Goal: Transaction & Acquisition: Register for event/course

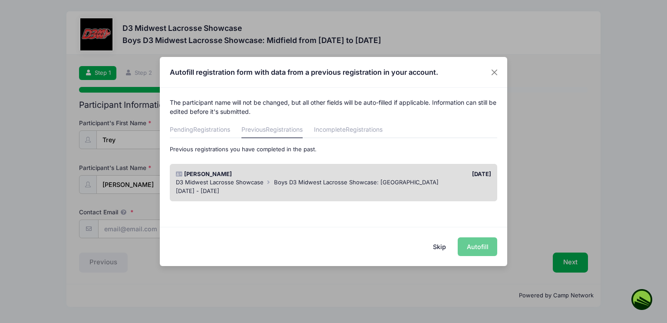
click at [483, 242] on div "Skip Autofill" at bounding box center [333, 246] width 347 height 39
click at [484, 250] on div "Skip Autofill" at bounding box center [333, 246] width 347 height 39
click at [431, 191] on div "Jun 1 - Jun 1, 2025" at bounding box center [334, 191] width 316 height 9
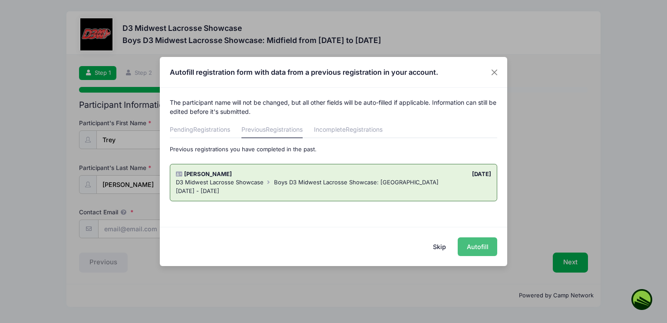
click at [471, 245] on button "Autofill" at bounding box center [478, 246] width 40 height 19
type input "agasparro@yahoo.com"
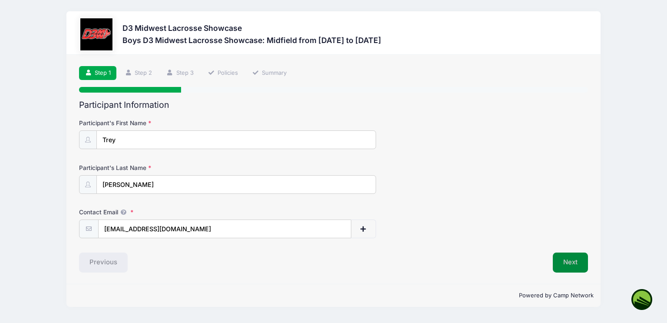
click at [564, 263] on button "Next" at bounding box center [570, 262] width 35 height 20
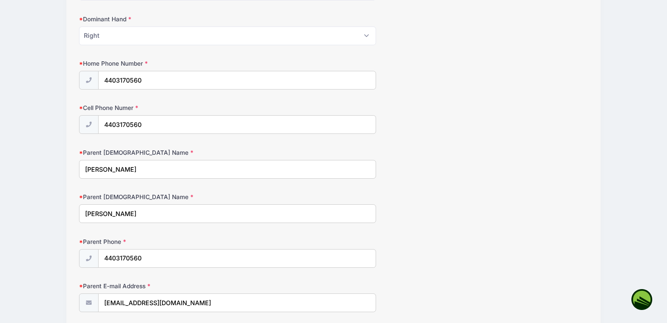
scroll to position [551, 0]
click at [147, 81] on input "4403170560" at bounding box center [237, 78] width 277 height 19
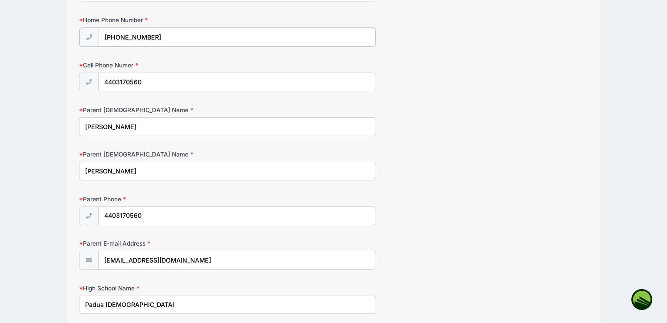
scroll to position [591, 0]
type input "(440) 532-0662"
click at [163, 81] on input "4403170560" at bounding box center [237, 82] width 277 height 19
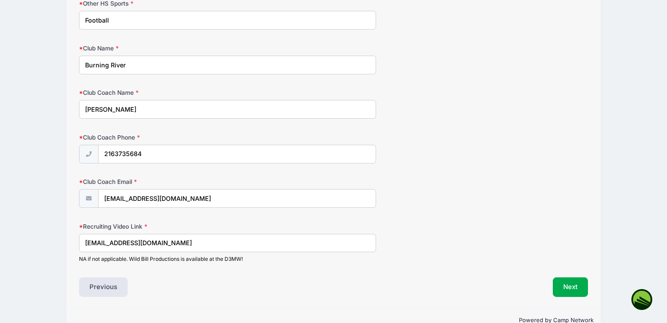
scroll to position [1136, 0]
type input "(440) 532-0662"
click at [198, 241] on input "ebenson@paduafranciscan.net" at bounding box center [227, 242] width 297 height 19
type input "e"
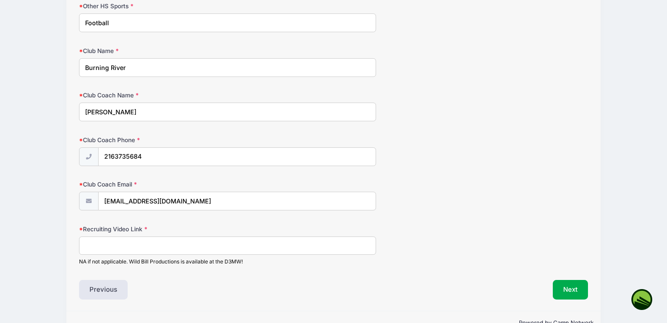
scroll to position [1149, 0]
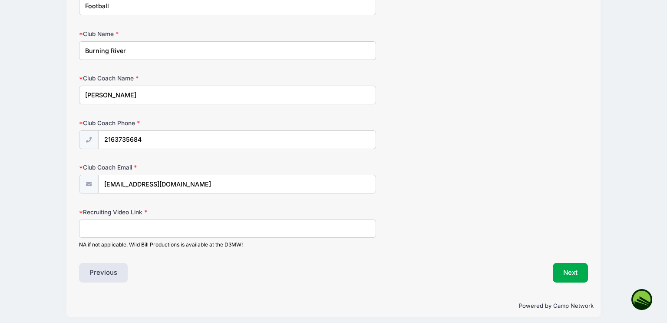
click at [139, 225] on input "Recruiting Video Link" at bounding box center [227, 228] width 297 height 19
paste input "imlca.sportsrecruits.com/trey_gasparro13"
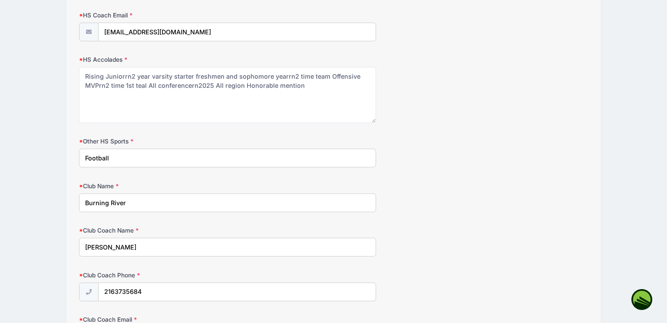
scroll to position [996, 0]
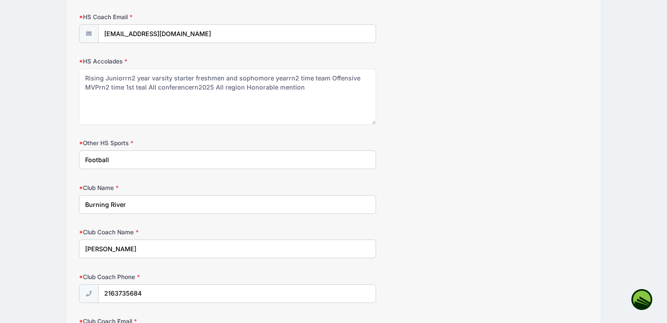
type input "imlca.sportsrecruits.com/trey_gasparro13"
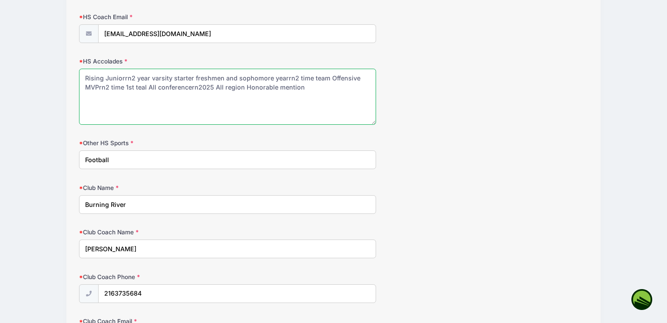
click at [128, 72] on textarea "Rising Juniorrn2 year varsity starter freshmen and sophomore yearrn2 time team …" at bounding box center [227, 97] width 297 height 56
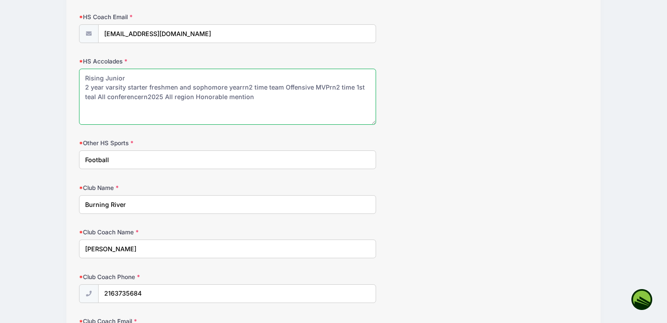
click at [246, 82] on textarea "Rising Juniorrn2 year varsity starter freshmen and sophomore yearrn2 time team …" at bounding box center [227, 97] width 297 height 56
click at [171, 91] on textarea "Rising Juniorrn2 year varsity starter freshmen and sophomore yearrn2 time team …" at bounding box center [227, 97] width 297 height 56
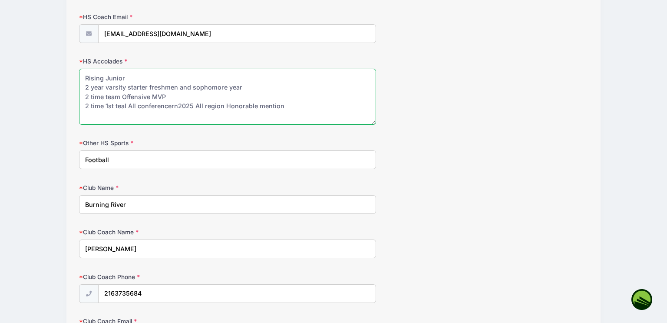
click at [125, 100] on textarea "Rising Juniorrn2 year varsity starter freshmen and sophomore yearrn2 time team …" at bounding box center [227, 97] width 297 height 56
click at [180, 100] on textarea "Rising Juniorrn2 year varsity starter freshmen and sophomore yearrn2 time team …" at bounding box center [227, 97] width 297 height 56
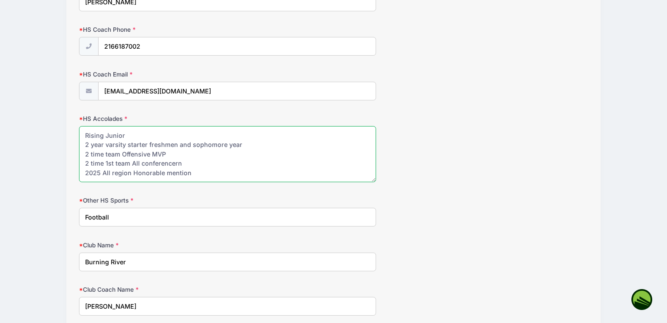
type textarea "Rising Junior 2 year varsity starter freshmen and sophomore year 2 time team Of…"
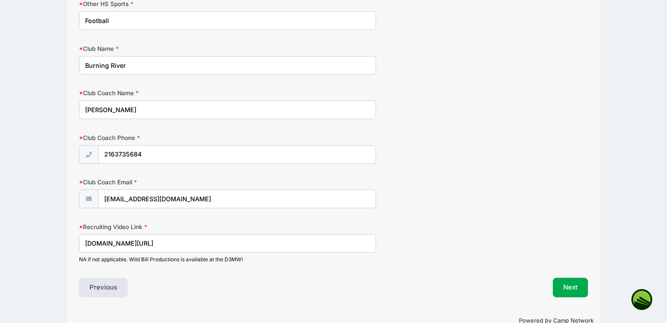
scroll to position [1149, 0]
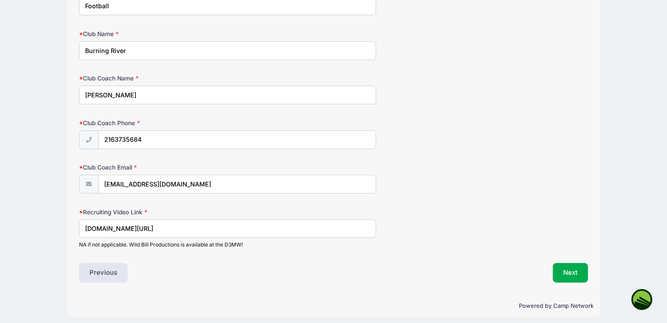
click at [570, 271] on button "Next" at bounding box center [570, 273] width 35 height 20
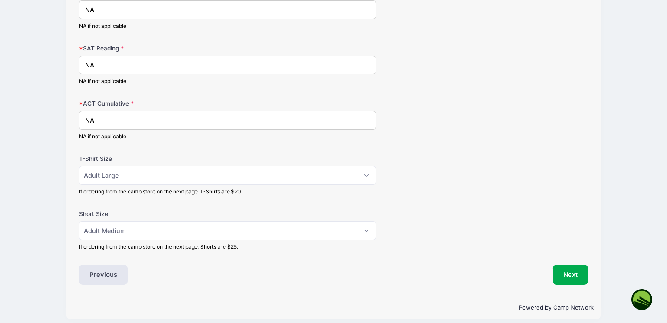
scroll to position [224, 0]
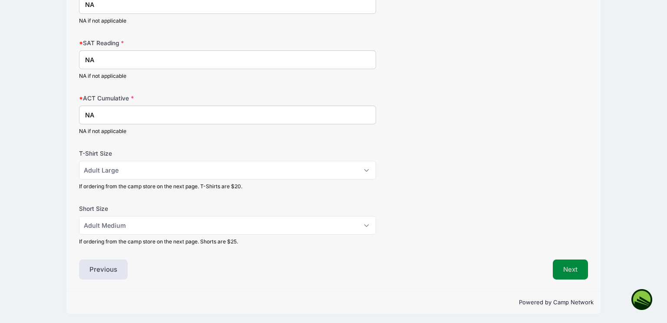
click at [576, 272] on button "Next" at bounding box center [570, 269] width 35 height 20
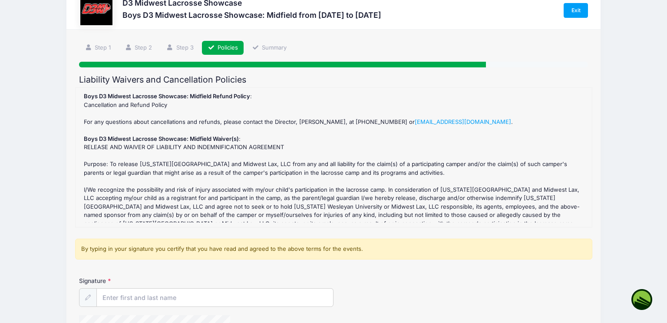
scroll to position [34, 0]
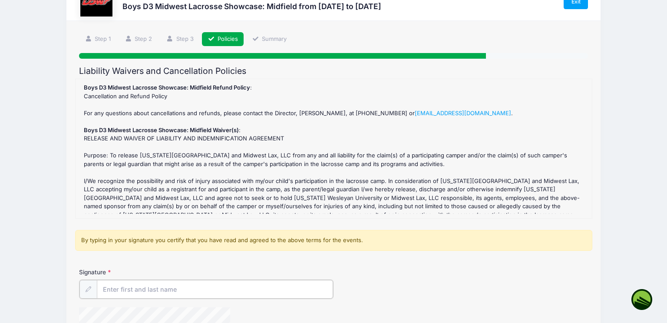
click at [139, 284] on input "Signature" at bounding box center [215, 289] width 236 height 19
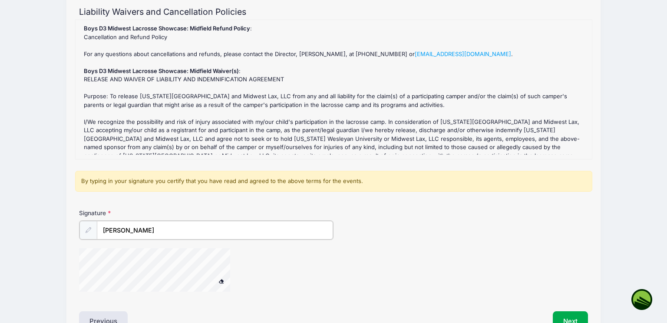
scroll to position [145, 0]
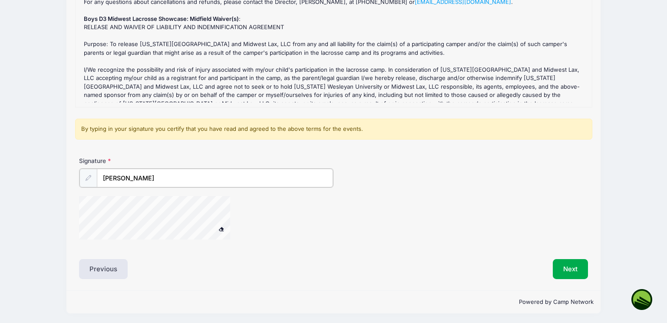
type input "Angelo Gasparro"
click at [214, 224] on button at bounding box center [221, 229] width 15 height 11
click at [255, 223] on div at bounding box center [248, 219] width 339 height 46
click at [572, 266] on button "Next" at bounding box center [570, 268] width 35 height 20
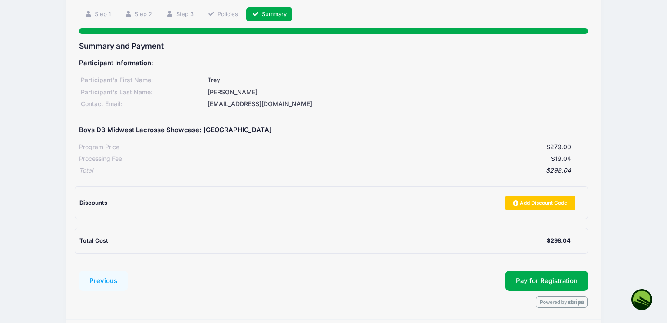
scroll to position [58, 0]
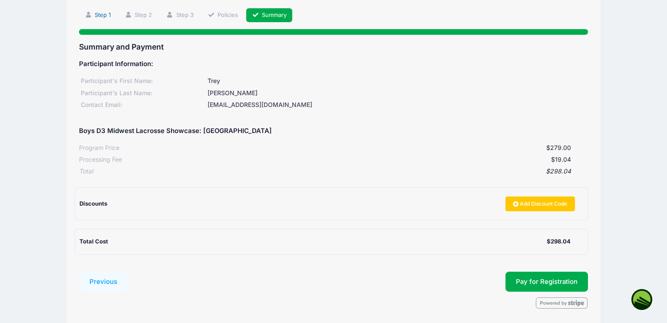
click at [97, 17] on link "Step 1" at bounding box center [97, 15] width 37 height 14
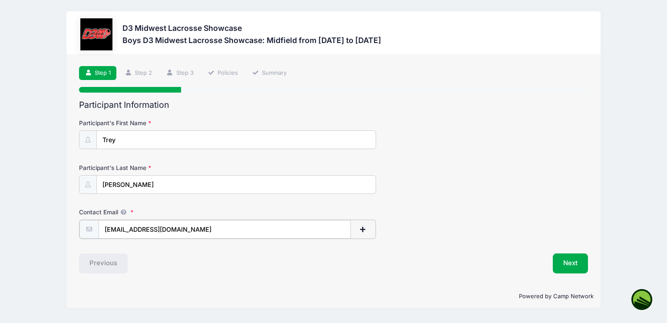
click at [196, 231] on input "agasparro@yahoo.com" at bounding box center [225, 229] width 252 height 19
type input "a"
type input "[EMAIL_ADDRESS][DOMAIN_NAME]"
click at [365, 236] on button "button" at bounding box center [362, 229] width 25 height 19
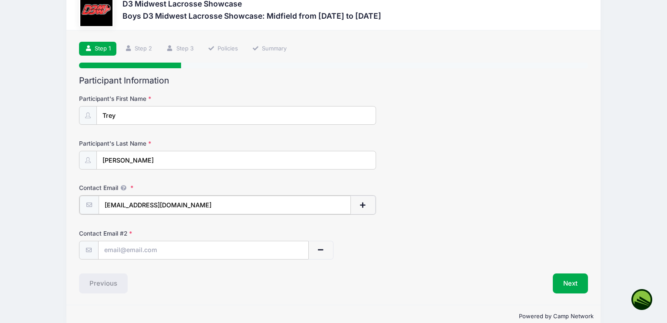
scroll to position [25, 0]
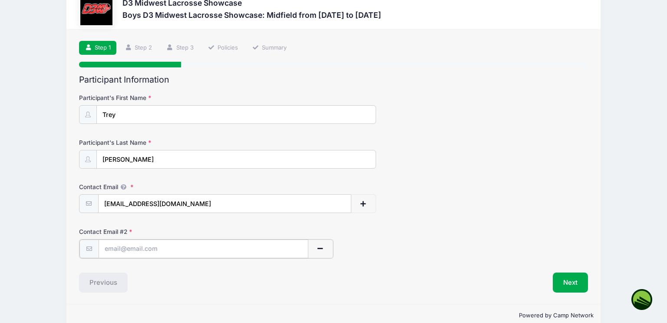
click at [147, 250] on input "text" at bounding box center [204, 248] width 210 height 19
type input "agasparro@yahoo.com"
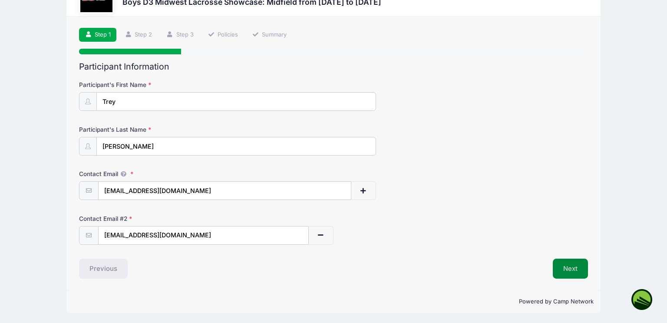
click at [573, 264] on button "Next" at bounding box center [570, 268] width 35 height 20
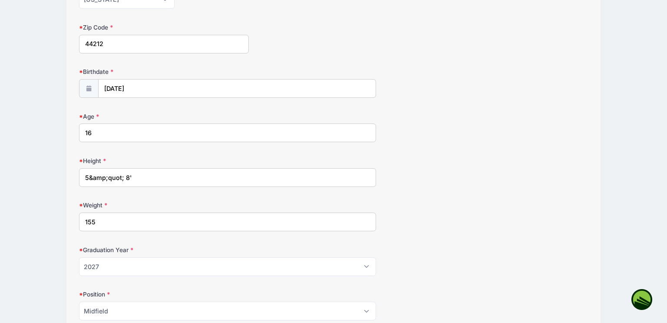
scroll to position [232, 0]
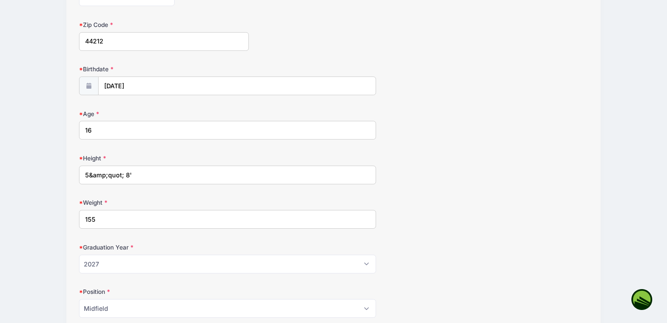
click at [136, 175] on input "5&amp;quot; 8'" at bounding box center [227, 174] width 297 height 19
type input "5" 8'"
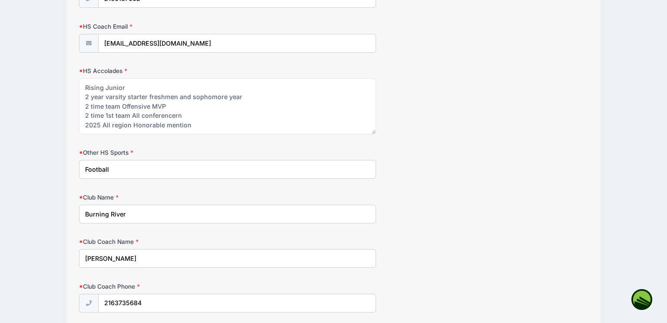
scroll to position [987, 0]
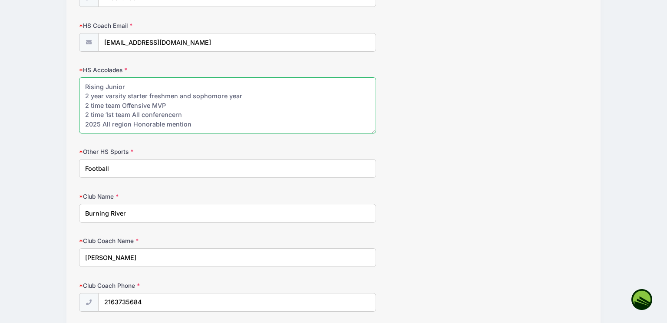
click at [180, 111] on textarea "Rising Juniorrn2 year varsity starter freshmen and sophomore yearrn2 time team …" at bounding box center [227, 105] width 297 height 56
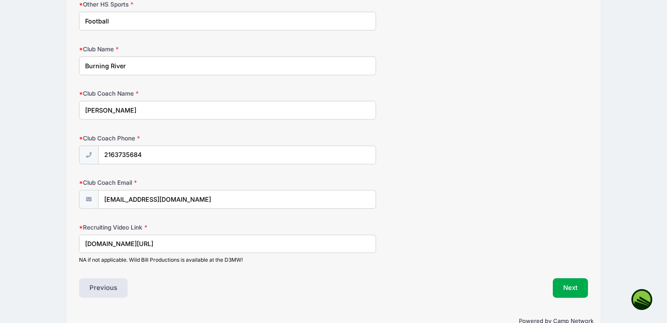
scroll to position [1149, 0]
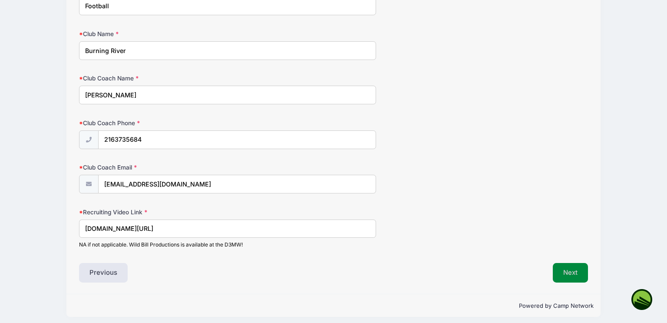
type textarea "Rising Junior 2 year varsity starter freshmen and sophomore year 2 time team Of…"
click at [567, 266] on button "Next" at bounding box center [570, 273] width 35 height 20
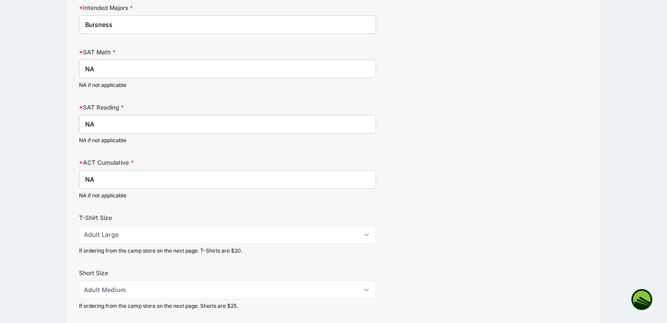
scroll to position [162, 0]
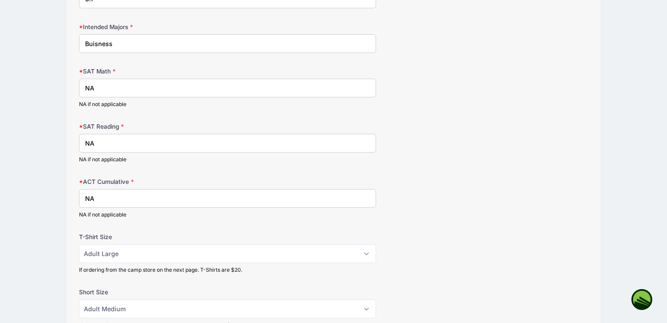
click at [49, 225] on div "D3 Midwest Lacrosse Showcase Boys D3 Midwest Lacrosse Showcase: Midfield from 1…" at bounding box center [333, 133] width 641 height 549
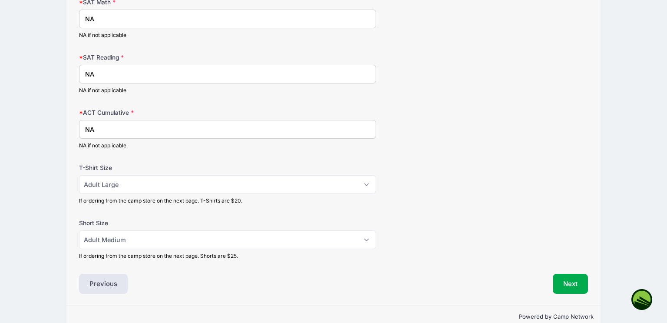
scroll to position [224, 0]
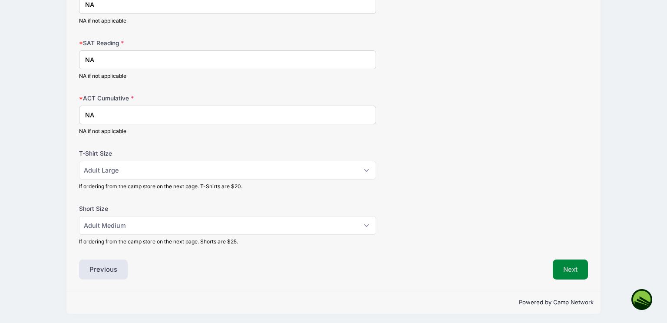
click at [564, 272] on button "Next" at bounding box center [570, 269] width 35 height 20
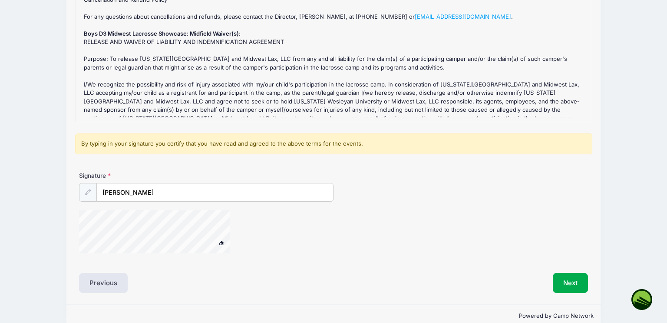
scroll to position [144, 0]
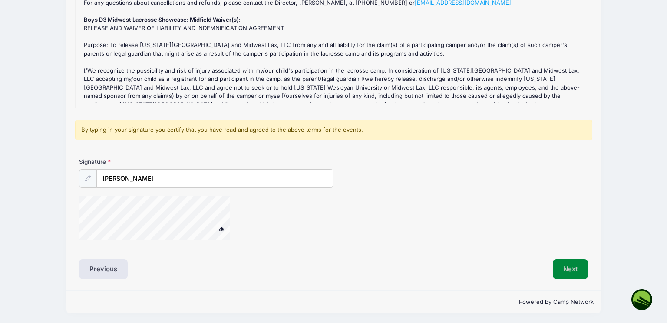
click at [564, 270] on button "Next" at bounding box center [570, 269] width 35 height 20
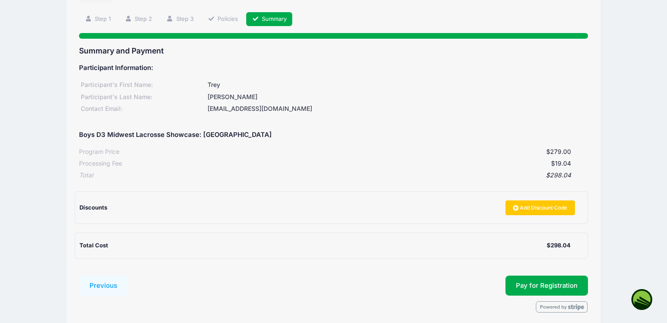
scroll to position [89, 0]
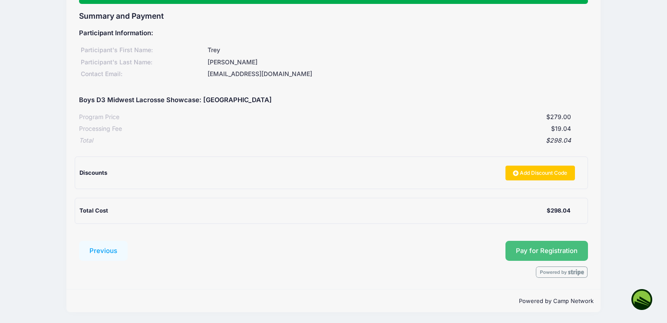
click at [551, 252] on button "Pay for Registration" at bounding box center [546, 251] width 82 height 20
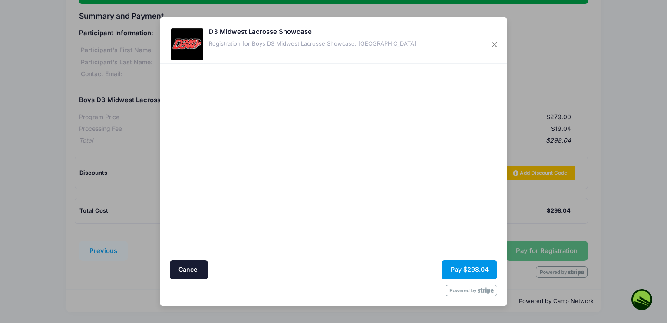
click at [470, 271] on button "Pay $298.04" at bounding box center [470, 269] width 56 height 19
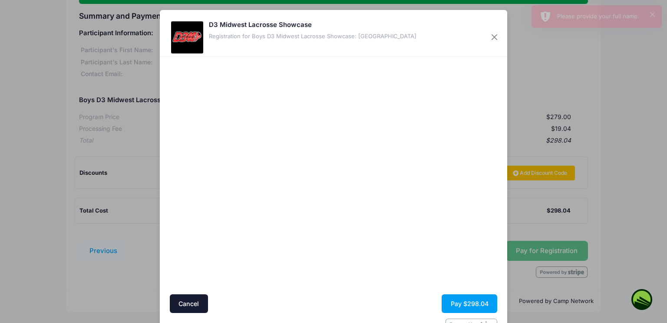
scroll to position [26, 0]
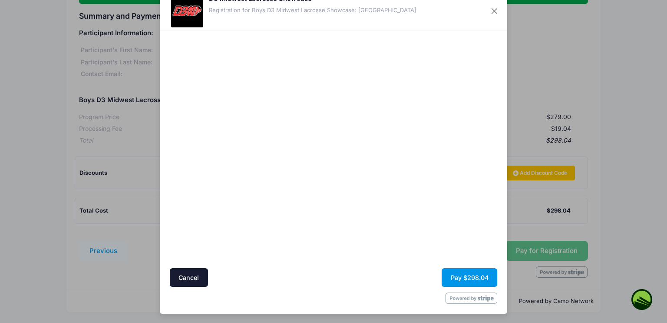
click at [462, 279] on button "Pay $298.04" at bounding box center [470, 277] width 56 height 19
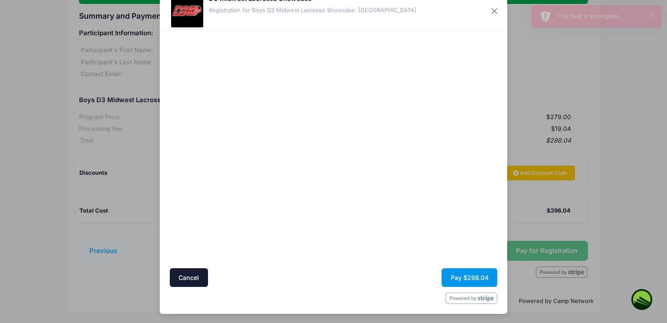
click at [466, 280] on button "Pay $298.04" at bounding box center [470, 277] width 56 height 19
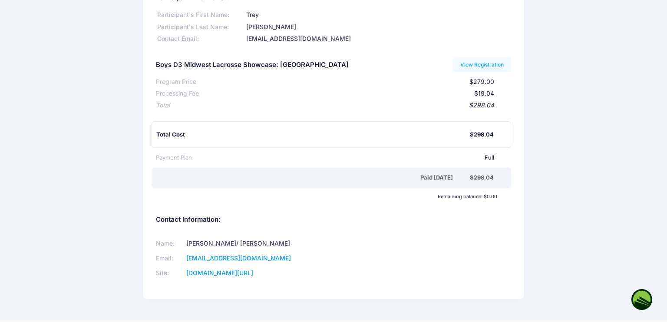
scroll to position [54, 0]
